Goal: Find specific page/section

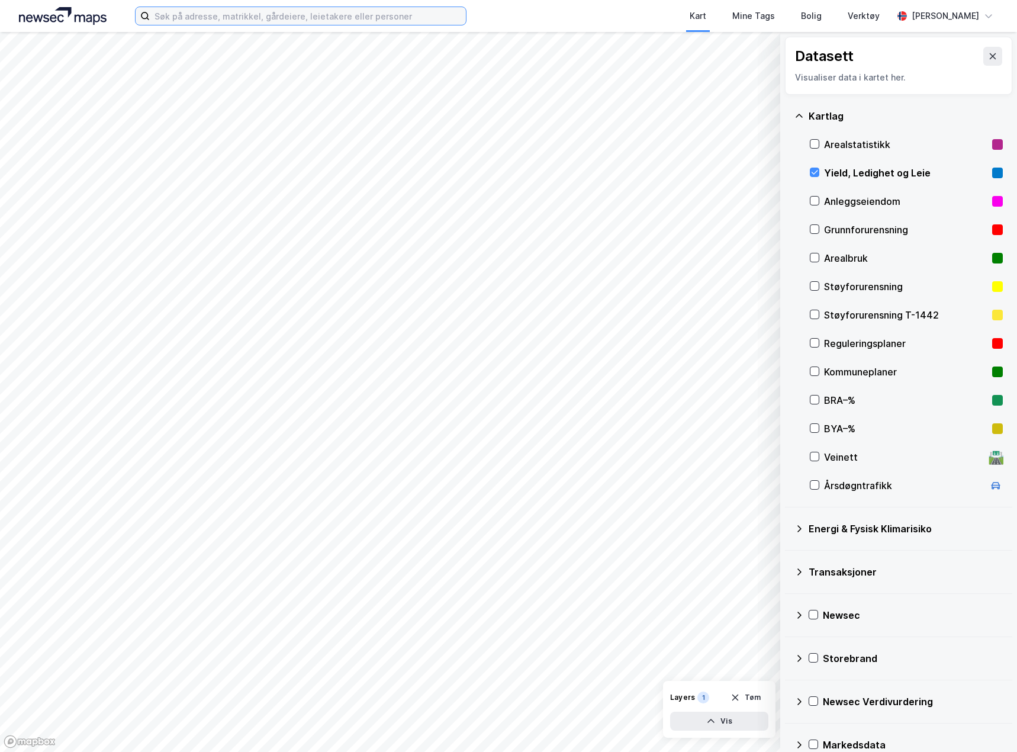
click at [176, 20] on input at bounding box center [308, 16] width 316 height 18
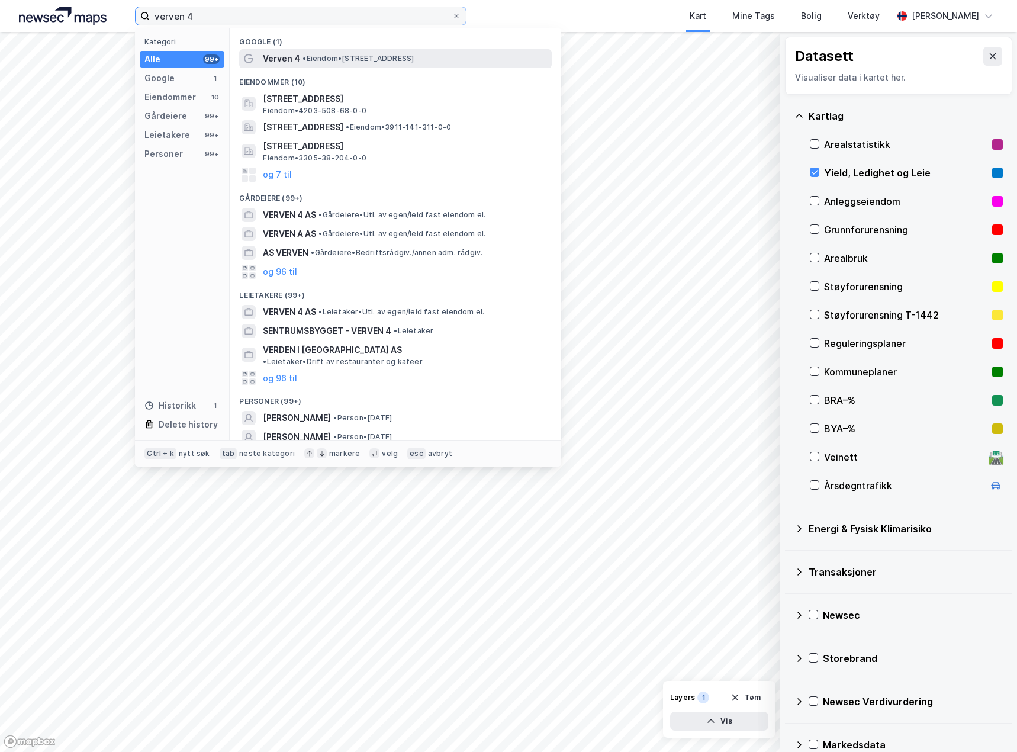
type input "verven 4"
click at [326, 65] on div "Verven 4 • Eiendom • [STREET_ADDRESS]" at bounding box center [406, 58] width 286 height 14
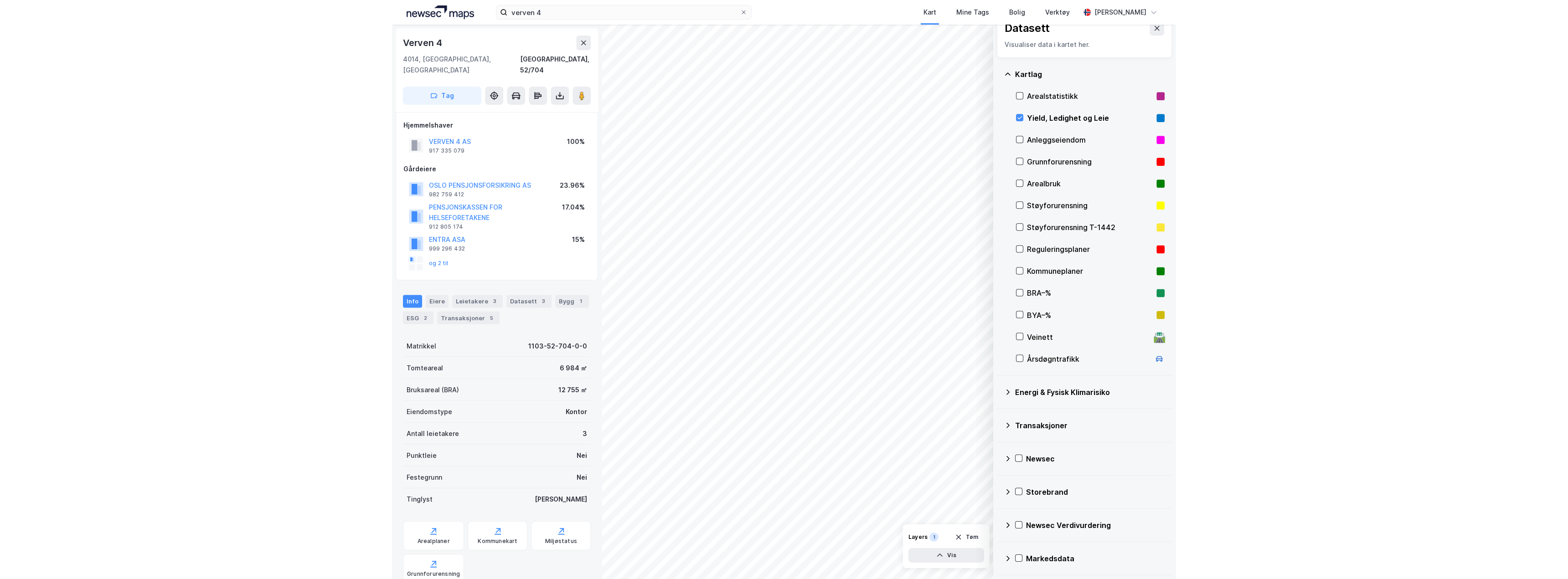
scroll to position [15, 0]
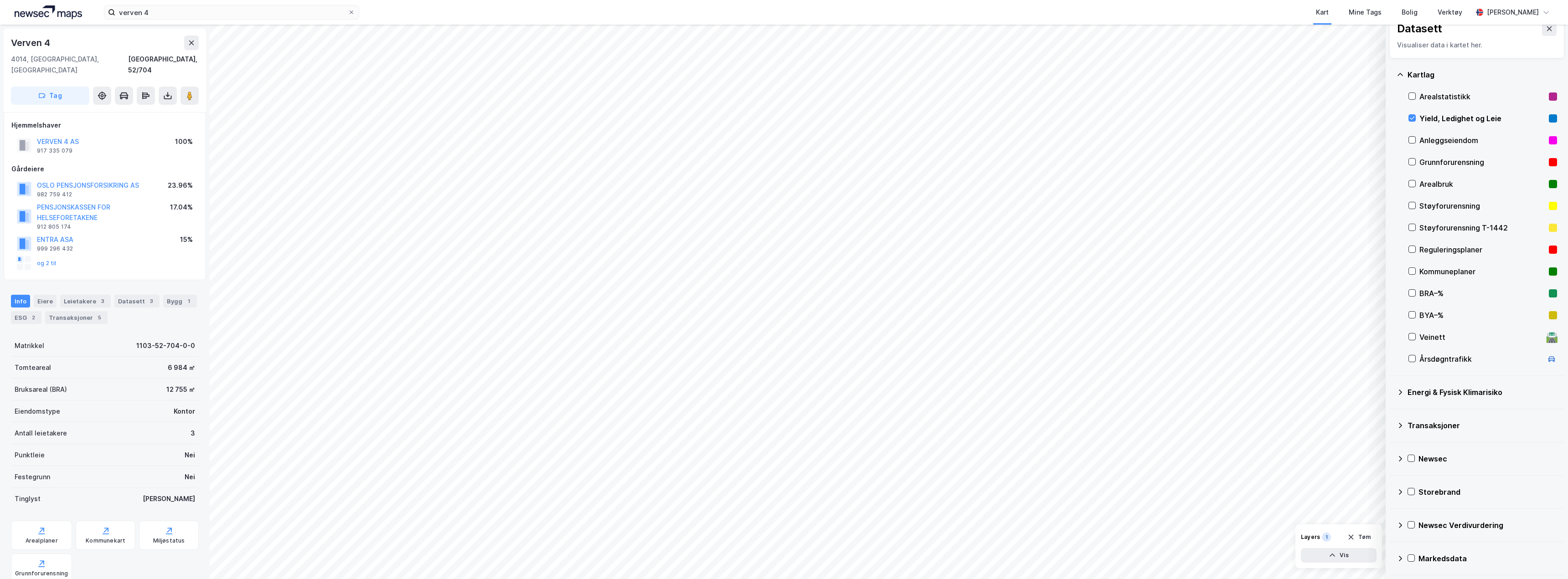
click at [1411, 434] on div "Transaksjoner" at bounding box center [1477, 426] width 160 height 22
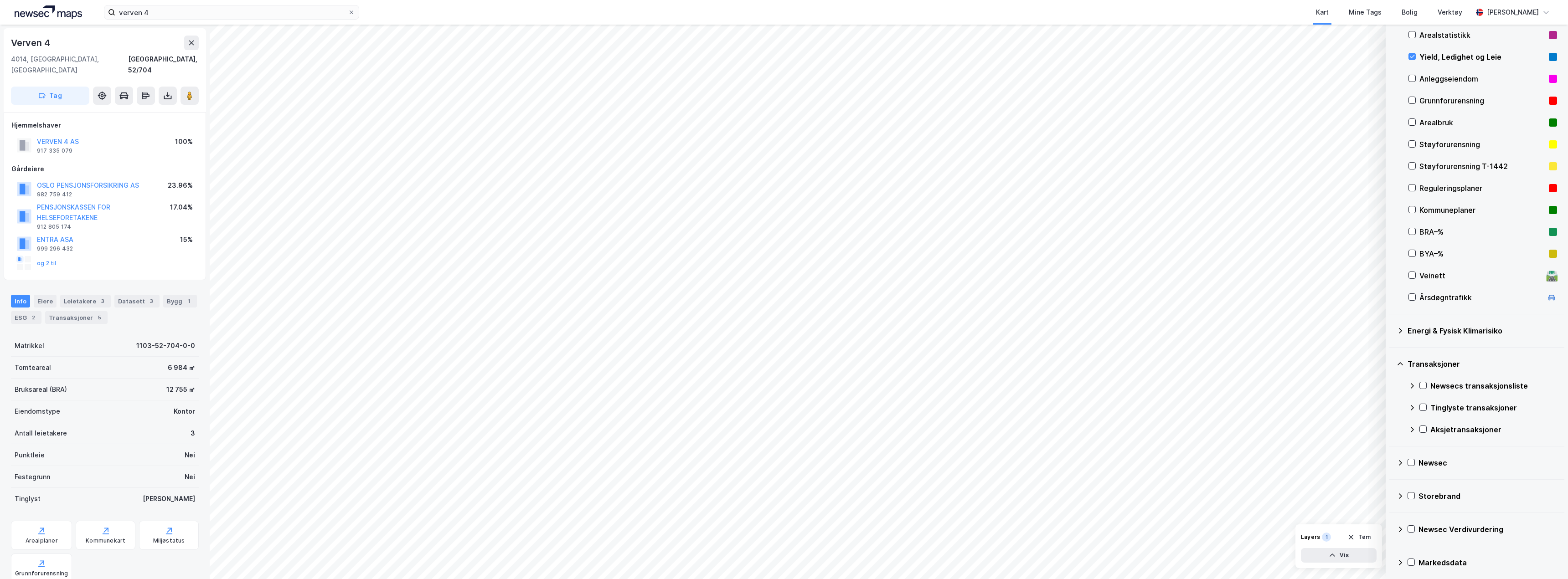
scroll to position [80, 0]
click at [1420, 380] on icon at bounding box center [1423, 378] width 6 height 6
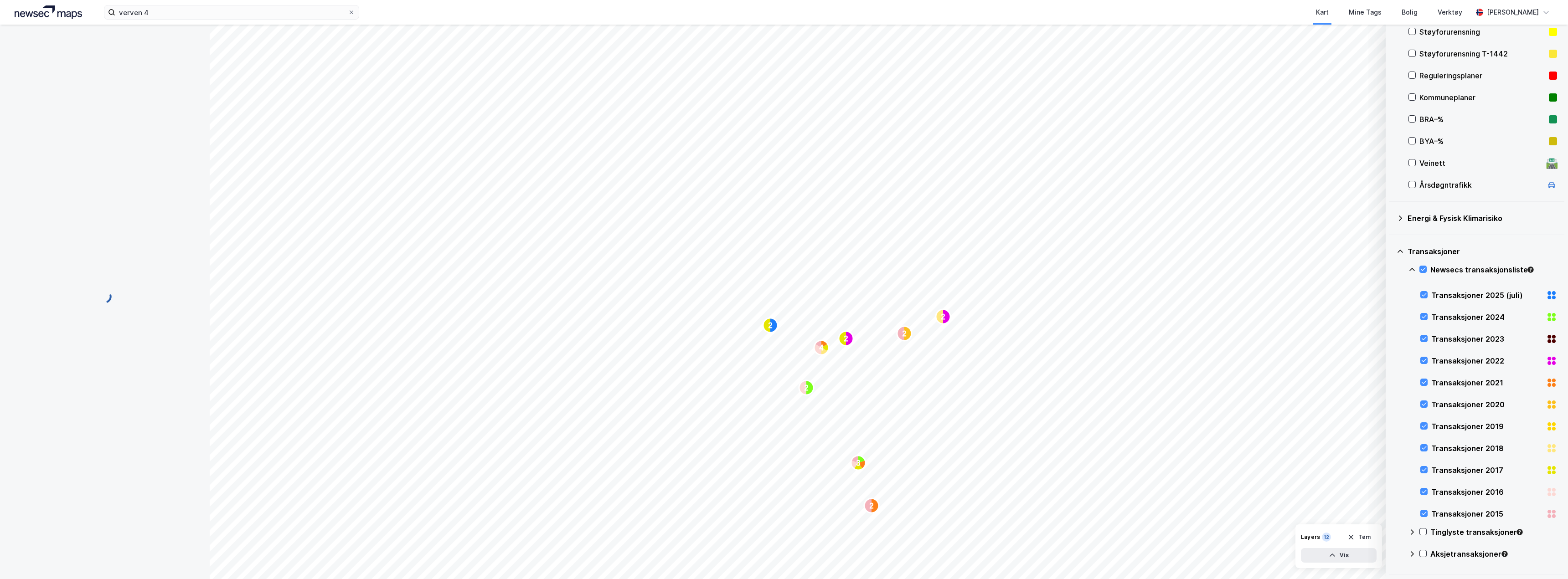
scroll to position [263, 0]
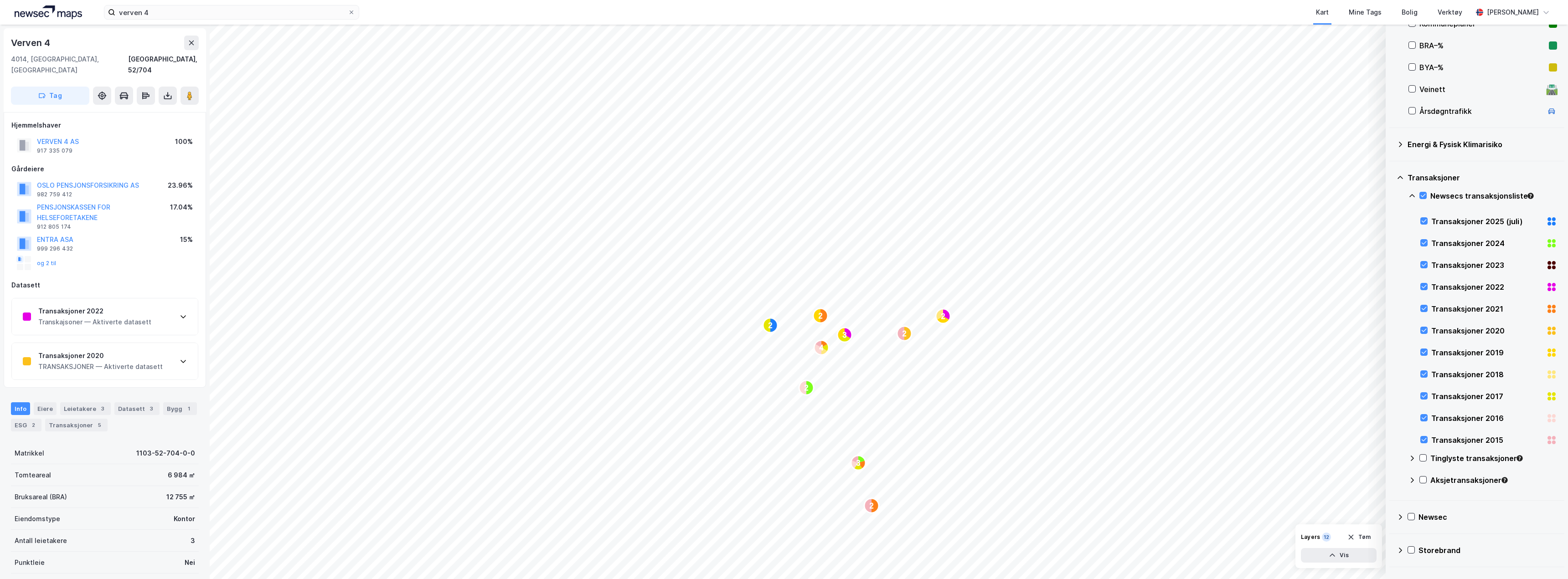
click at [1401, 175] on icon at bounding box center [1400, 177] width 7 height 7
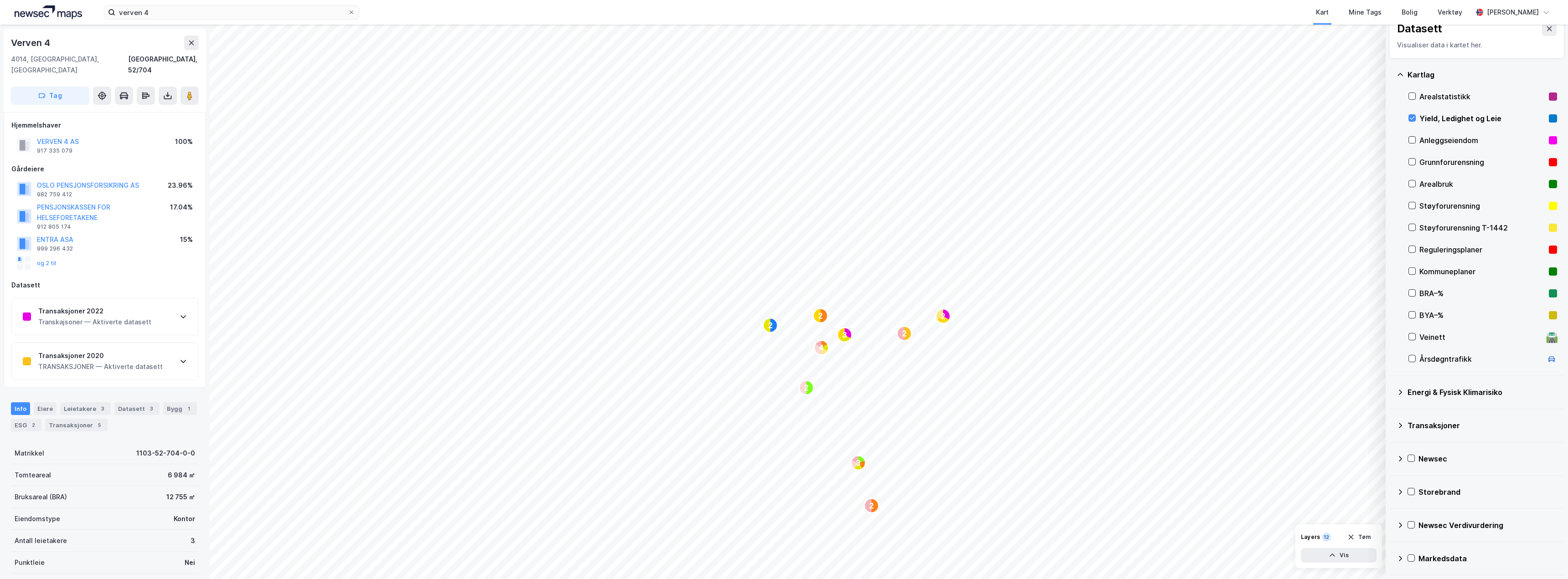
click at [1402, 77] on icon at bounding box center [1400, 74] width 7 height 7
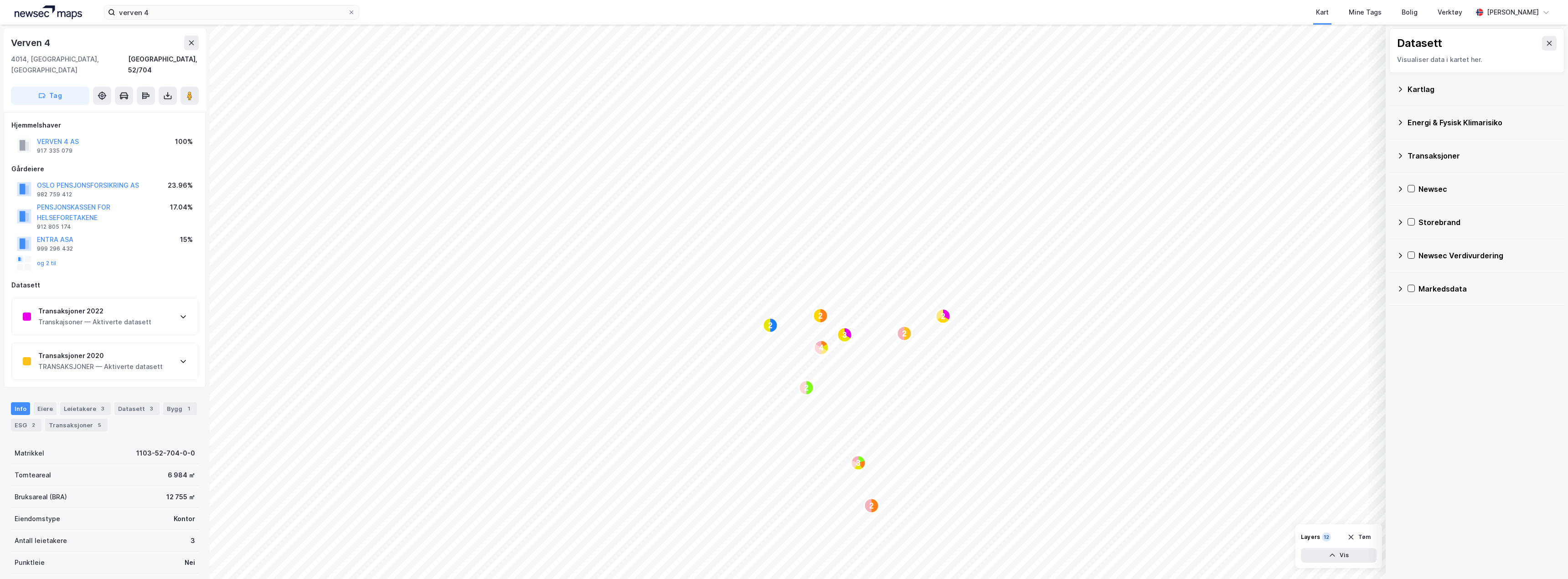
click at [1403, 187] on icon at bounding box center [1400, 189] width 7 height 7
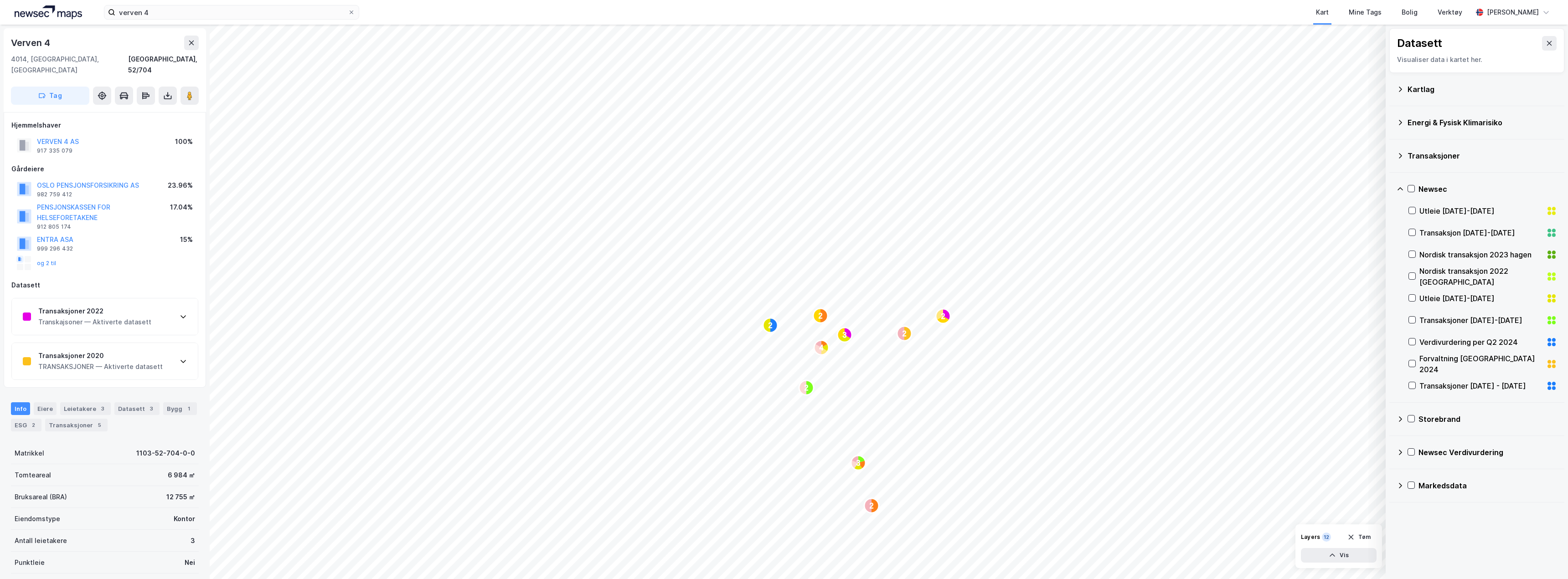
click at [1398, 186] on icon at bounding box center [1400, 189] width 7 height 7
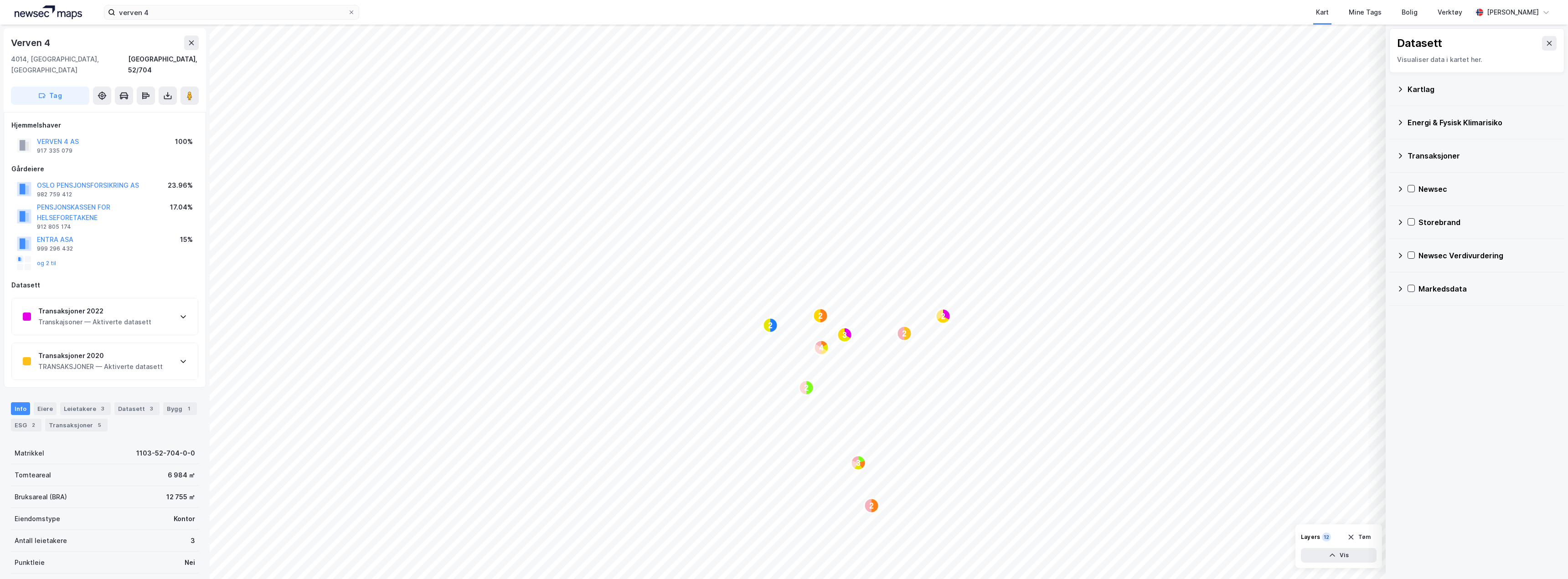
click at [1402, 97] on div "Kartlag" at bounding box center [1477, 89] width 160 height 22
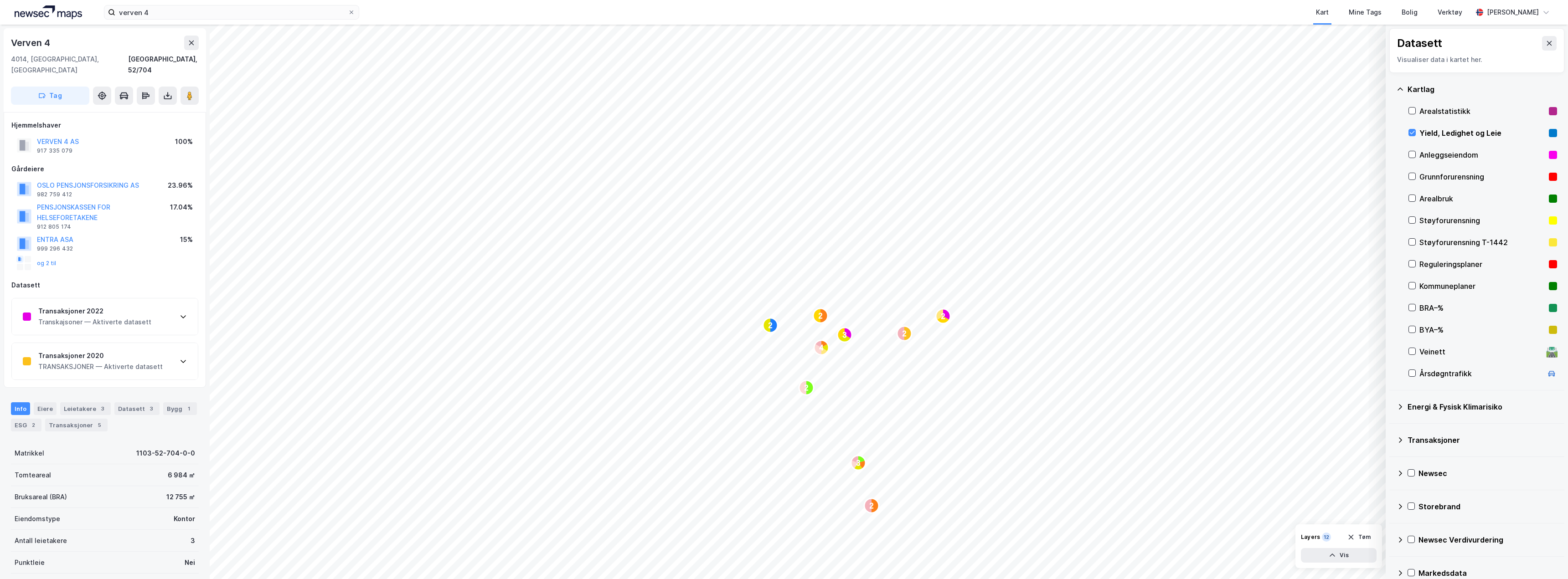
click at [1418, 132] on div "Yield, Ledighet og Leie" at bounding box center [1483, 133] width 149 height 22
click at [1399, 91] on icon at bounding box center [1400, 89] width 7 height 7
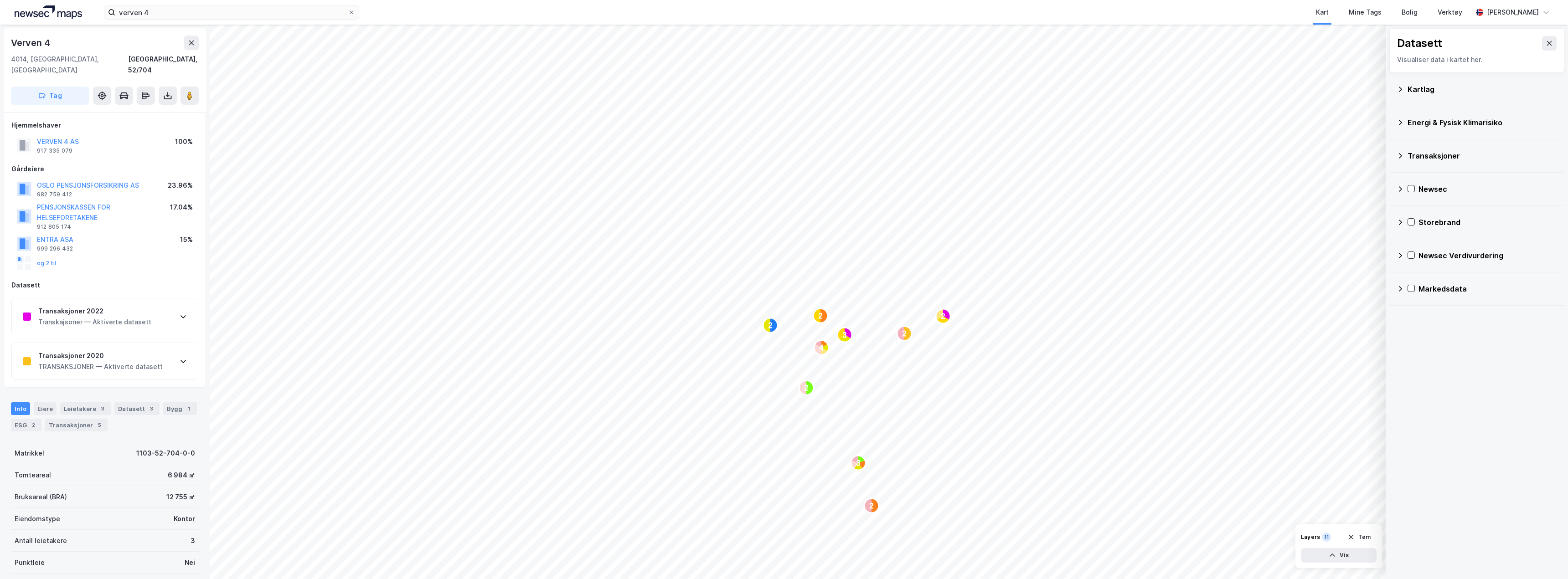
click at [1403, 122] on icon at bounding box center [1400, 122] width 7 height 7
click at [1402, 88] on icon at bounding box center [1400, 89] width 7 height 7
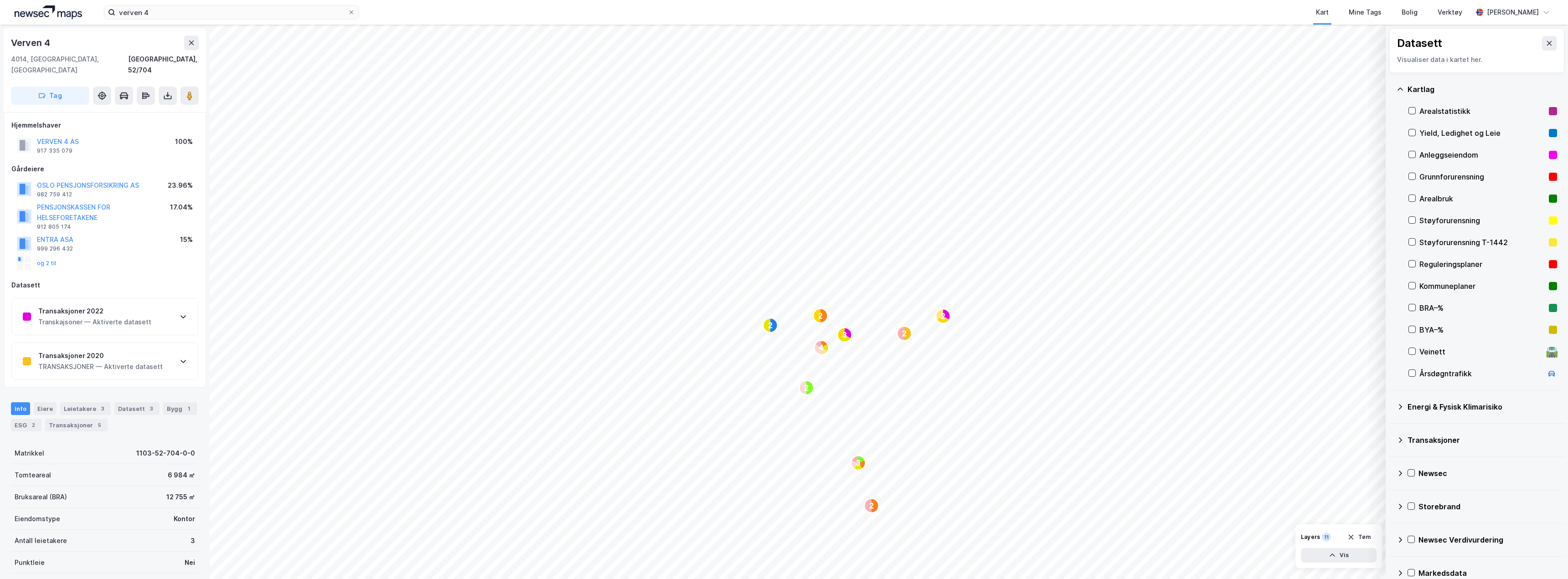
click at [1402, 88] on icon at bounding box center [1400, 89] width 7 height 7
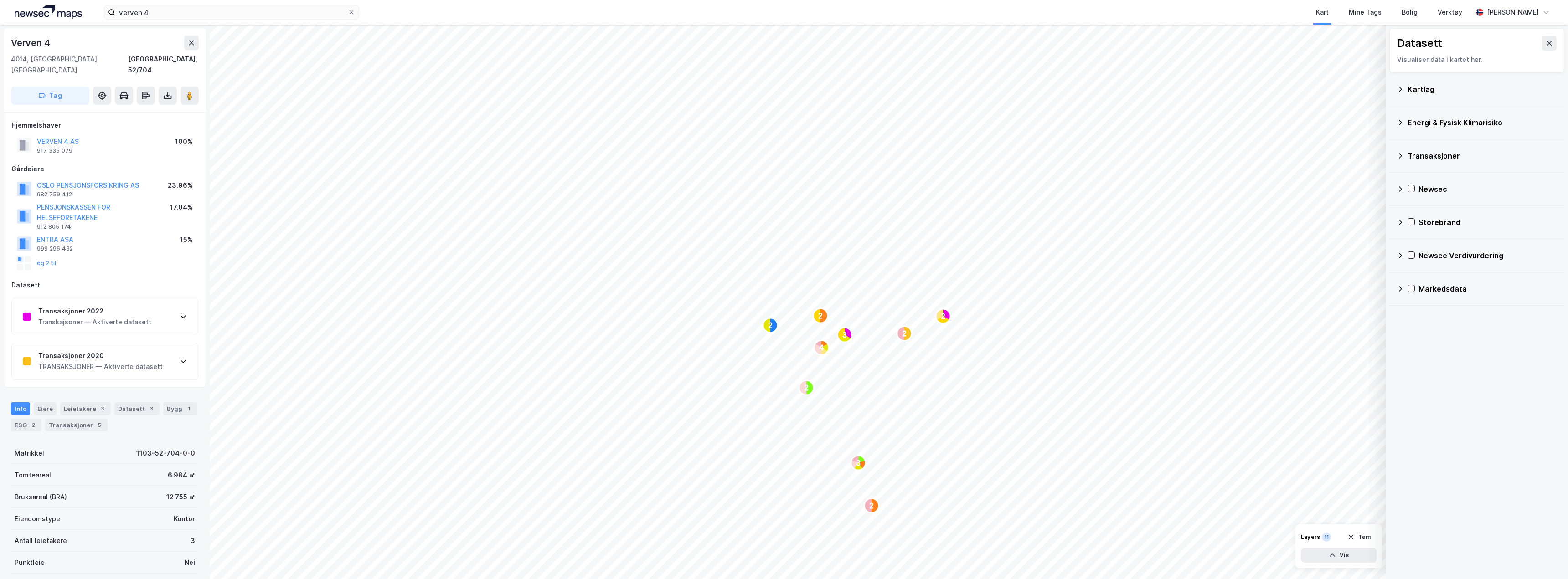
click at [1402, 158] on icon at bounding box center [1400, 156] width 7 height 7
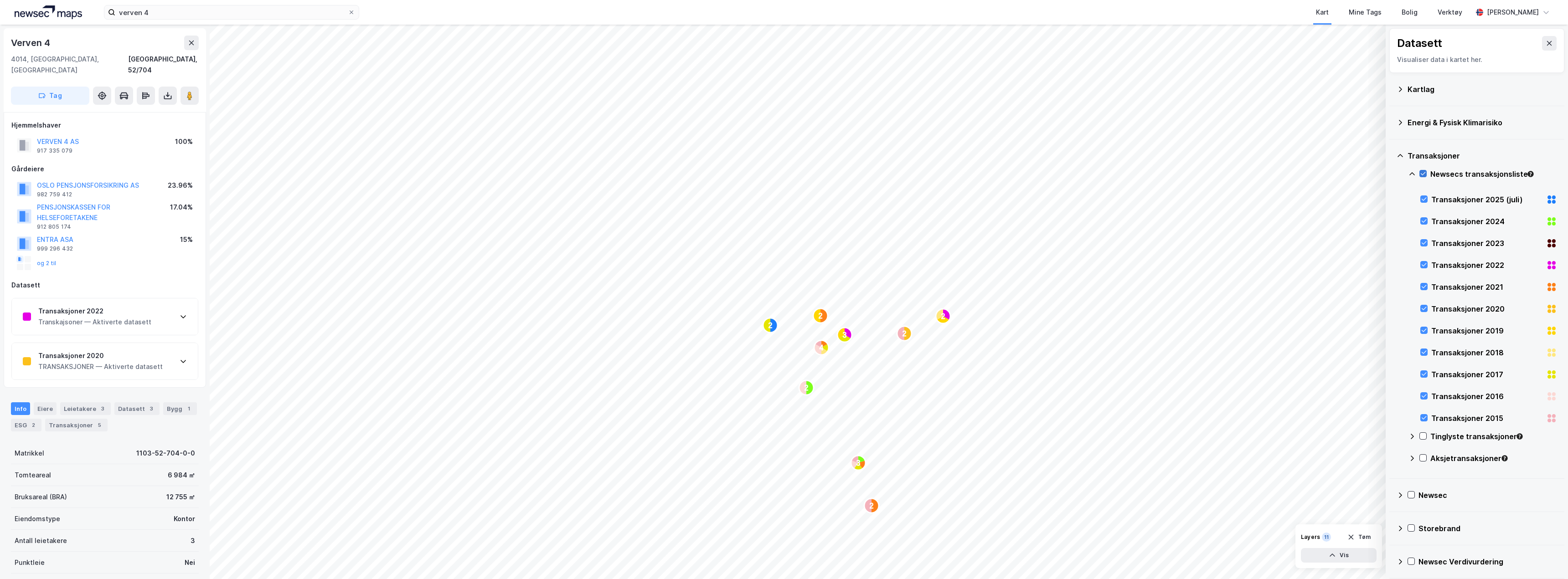
click at [1422, 171] on icon at bounding box center [1423, 173] width 6 height 6
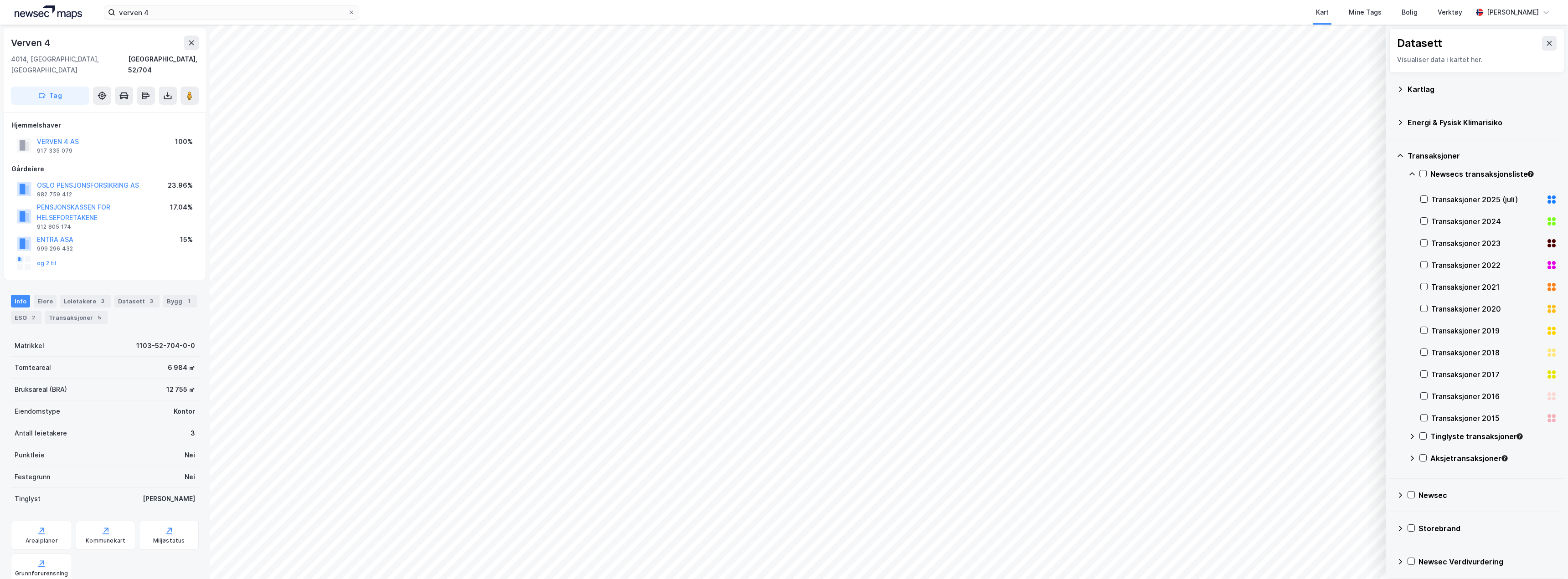
click at [1397, 155] on icon at bounding box center [1400, 156] width 7 height 7
